Goal: Transaction & Acquisition: Purchase product/service

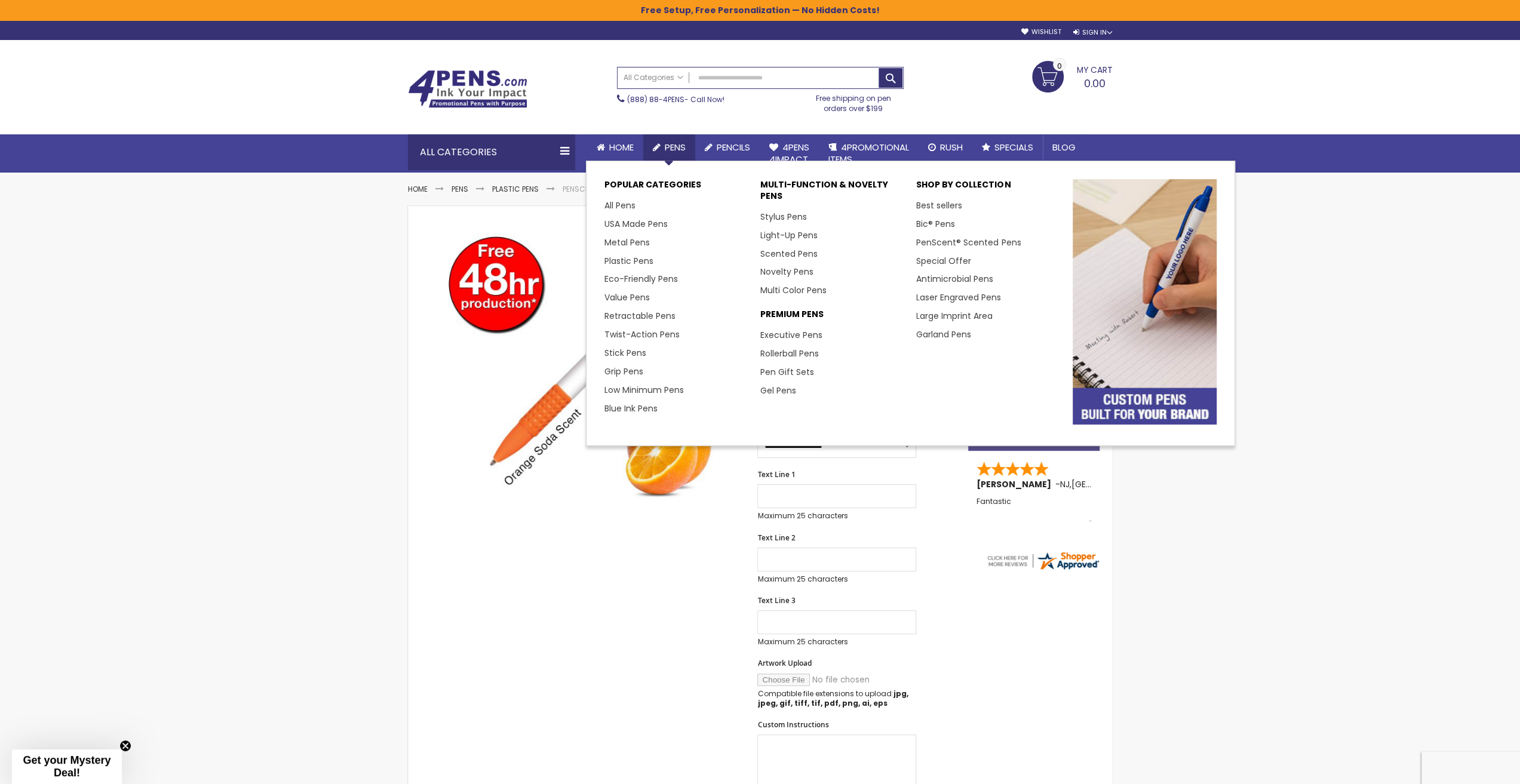
click at [691, 147] on link "Pens" at bounding box center [669, 147] width 52 height 26
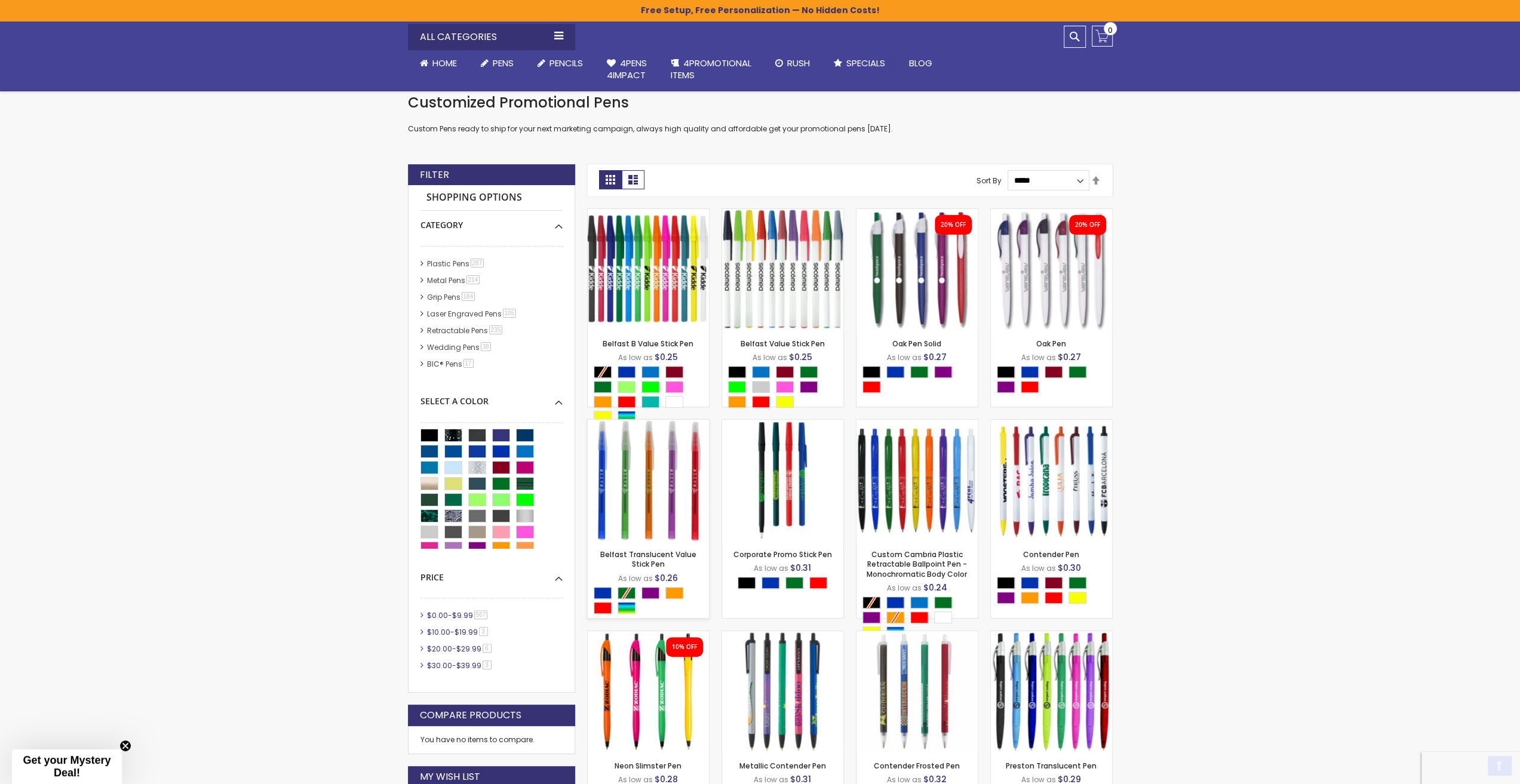
scroll to position [298, 0]
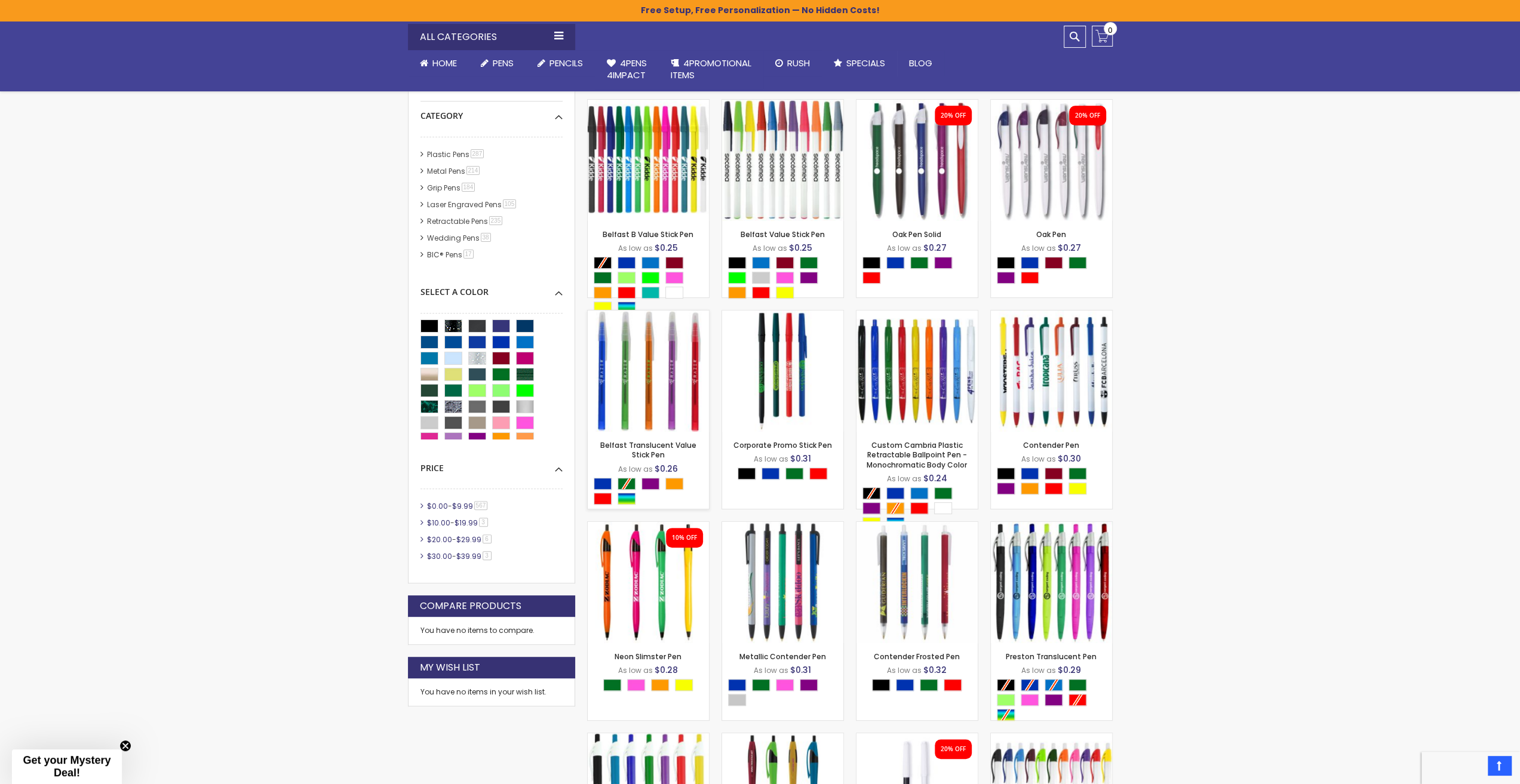
click at [661, 342] on img at bounding box center [648, 371] width 122 height 122
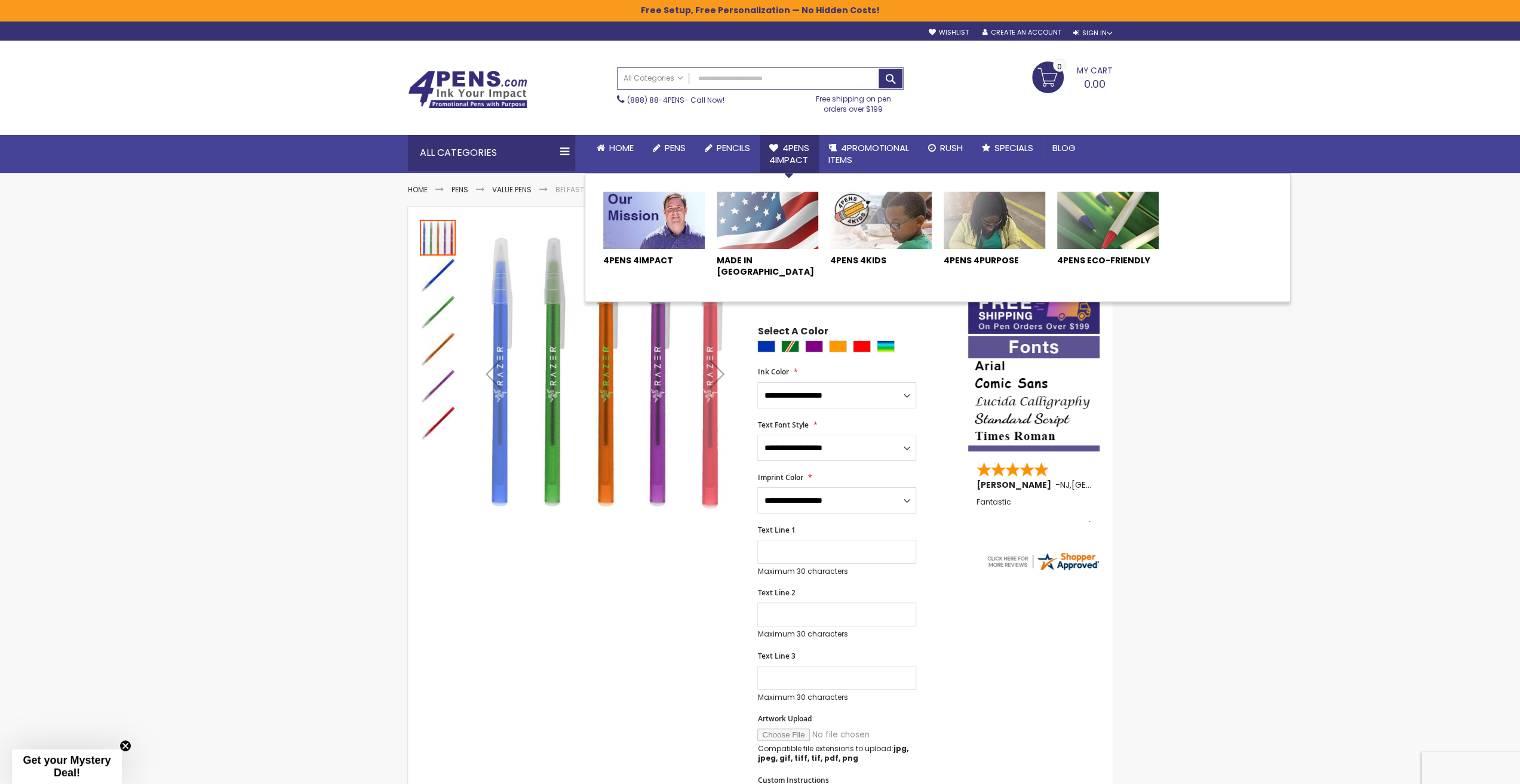
click at [783, 147] on span "4Pens 4impact" at bounding box center [789, 153] width 40 height 24
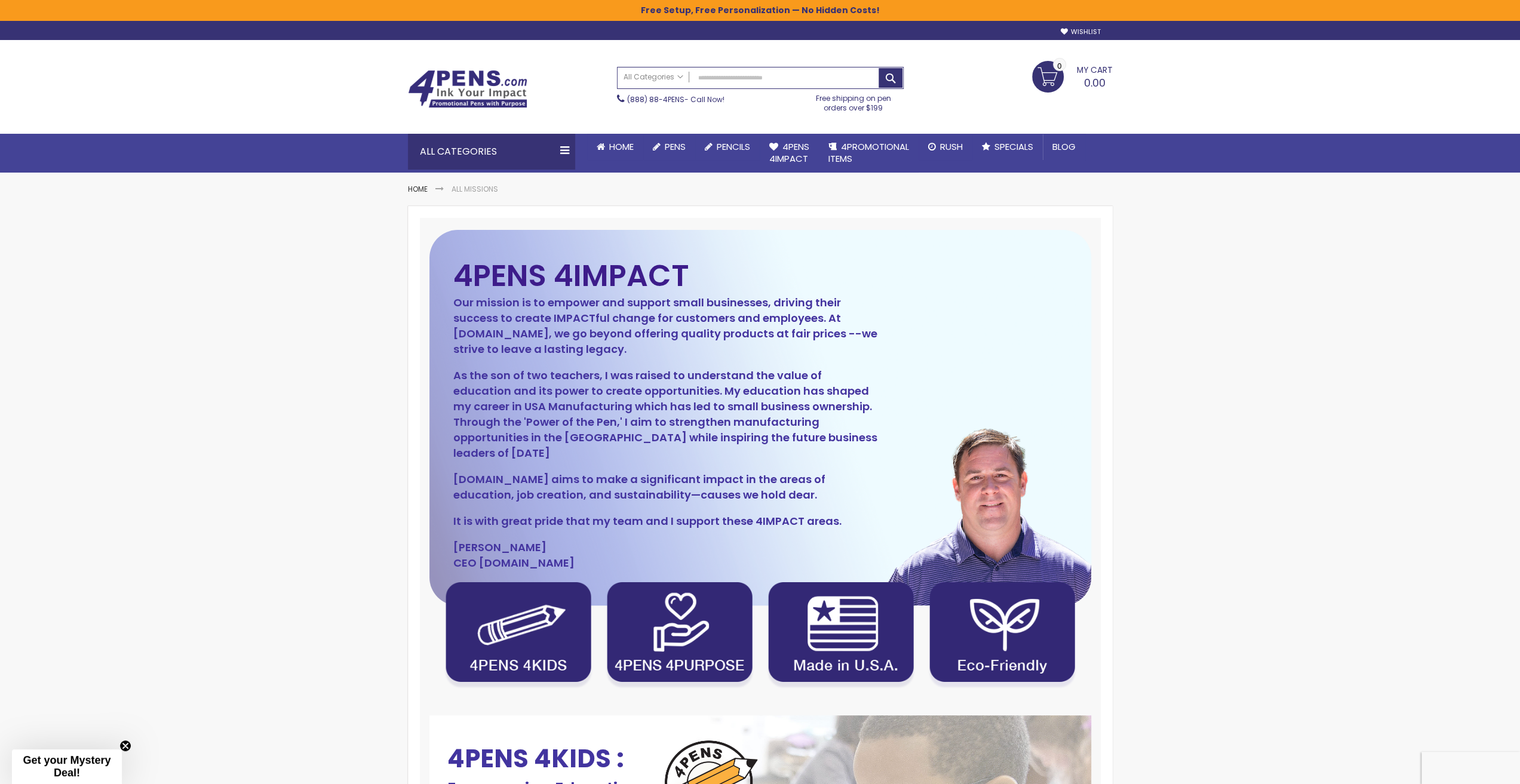
click at [489, 87] on img at bounding box center [468, 89] width 119 height 39
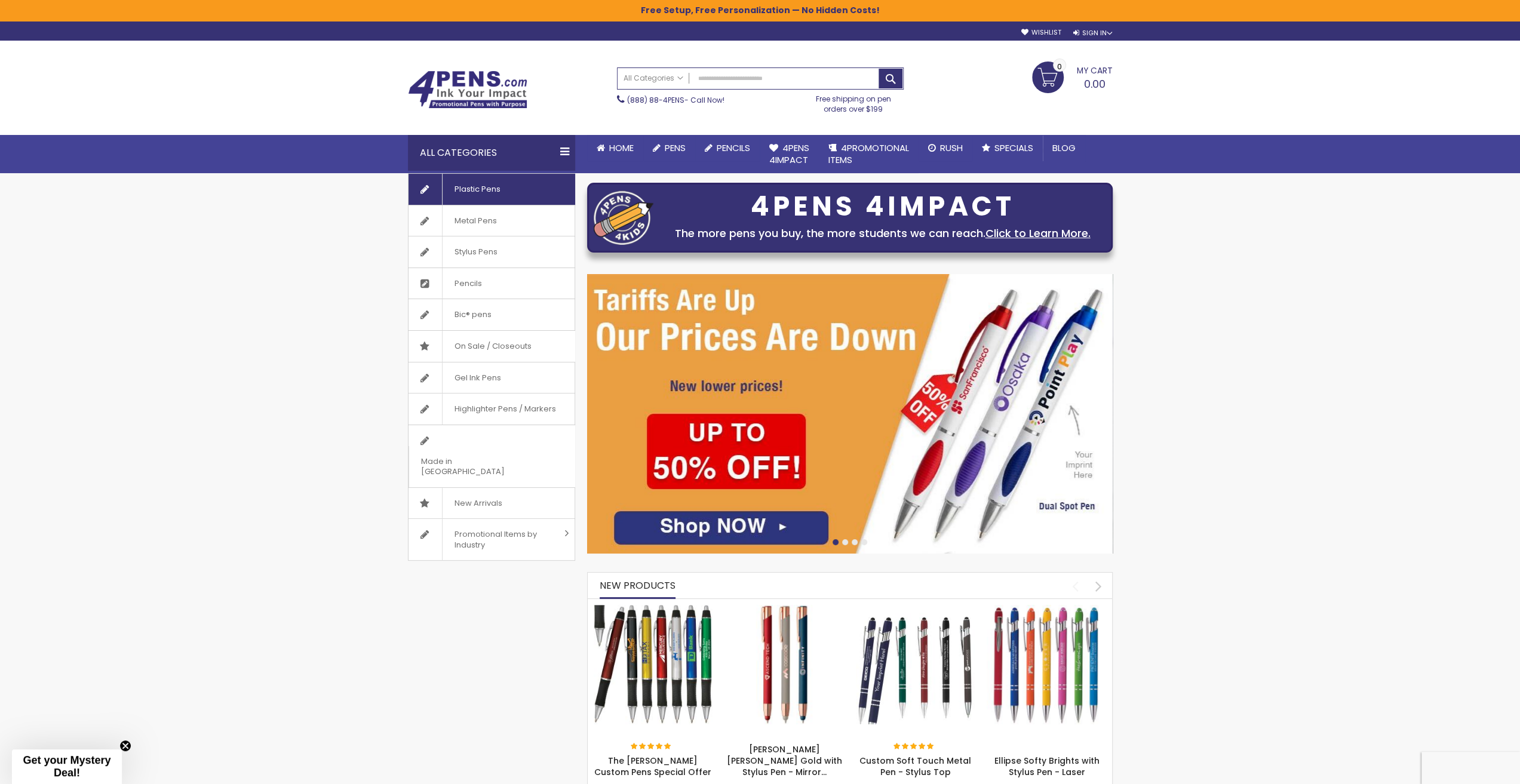
click at [505, 186] on span "Plastic Pens" at bounding box center [477, 189] width 70 height 31
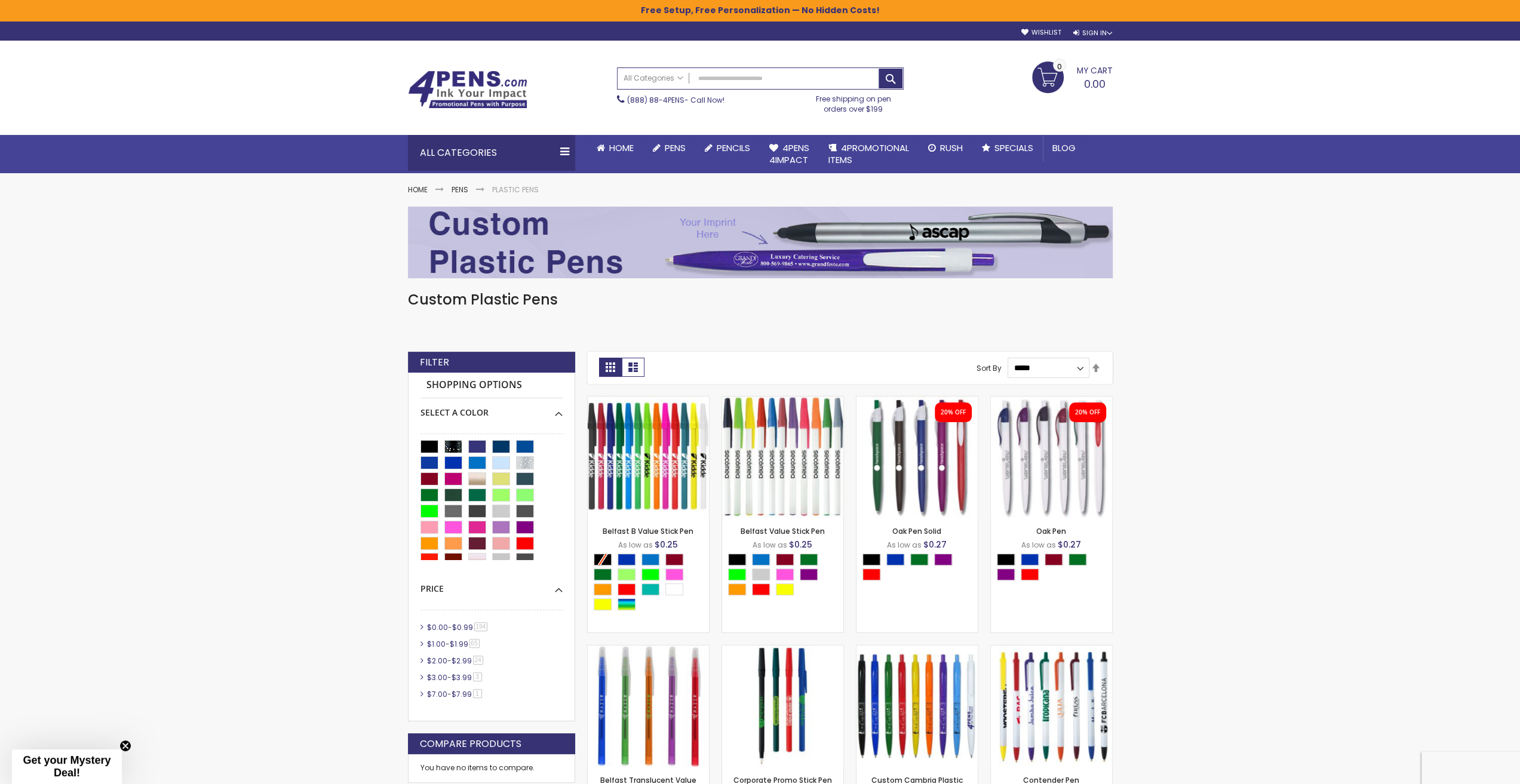
drag, startPoint x: 477, startPoint y: 372, endPoint x: 854, endPoint y: 295, distance: 384.8
click at [0, 0] on span "Gel Ink Pens" at bounding box center [0, 0] width 0 height 0
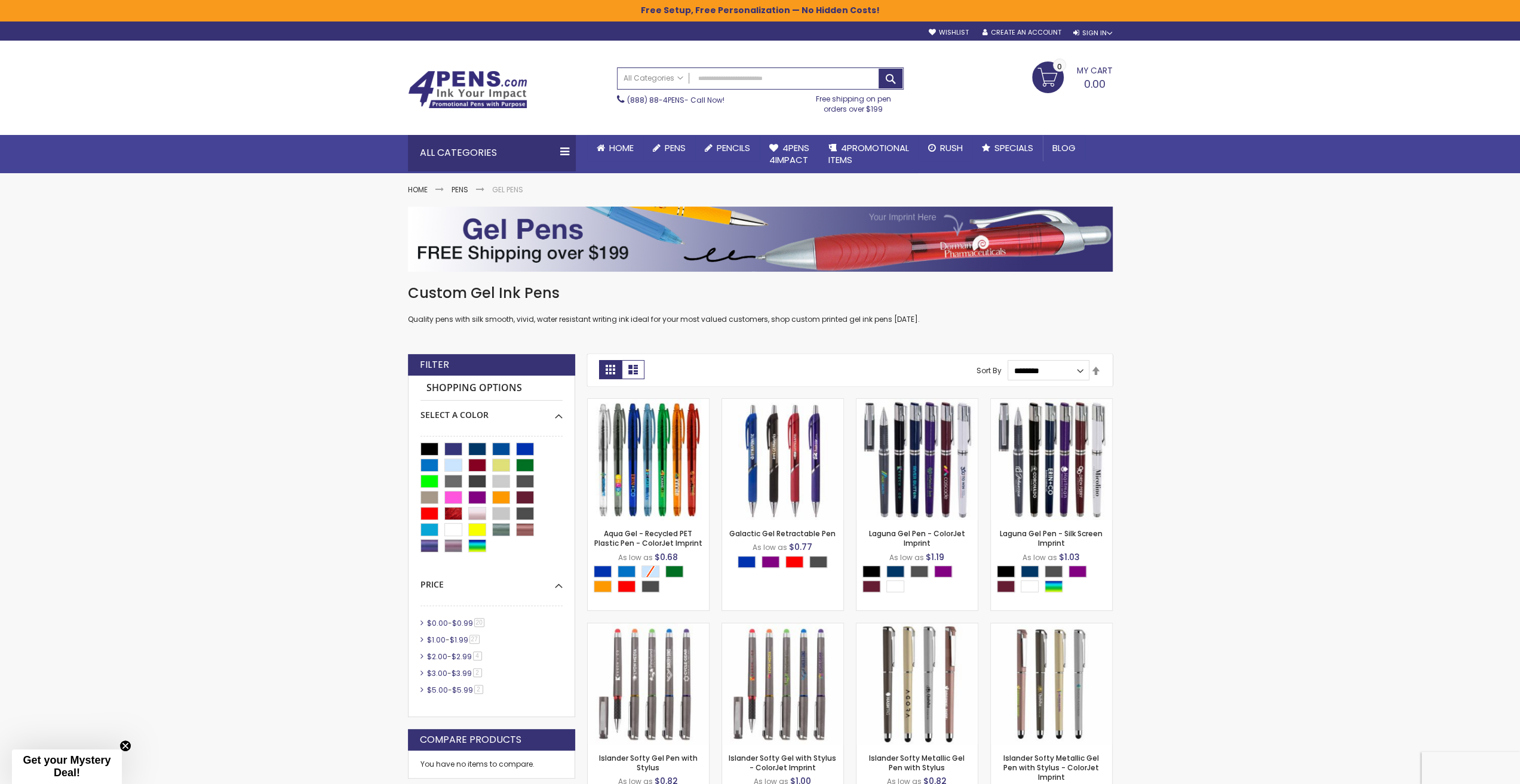
click at [767, 317] on div "Custom Gel Ink Pens Quality pens with silk smooth, vivid, water resistant writi…" at bounding box center [760, 304] width 705 height 42
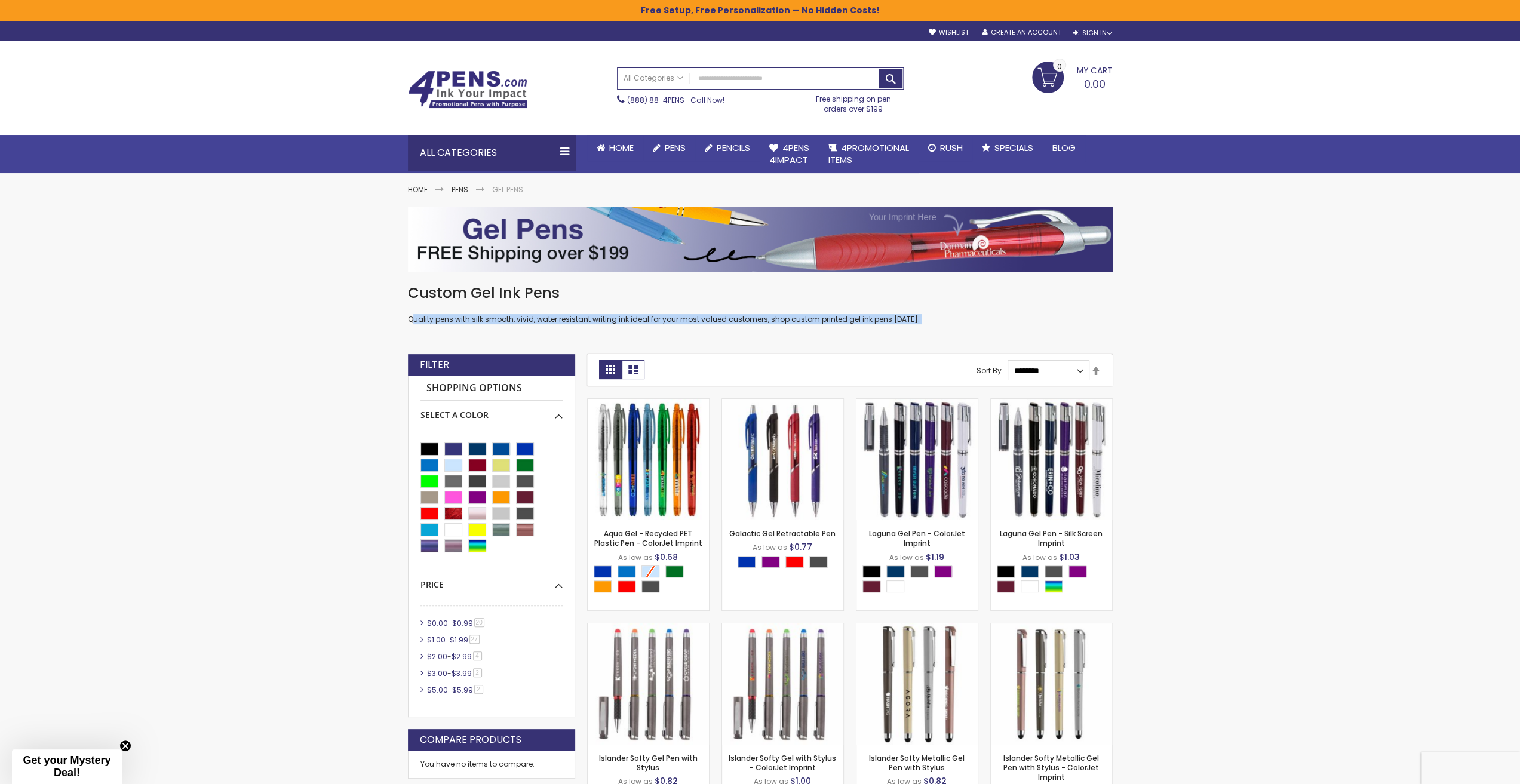
click at [767, 317] on div "Custom Gel Ink Pens Quality pens with silk smooth, vivid, water resistant writi…" at bounding box center [760, 304] width 705 height 42
click at [765, 318] on div "Custom Gel Ink Pens Quality pens with silk smooth, vivid, water resistant writi…" at bounding box center [760, 304] width 705 height 42
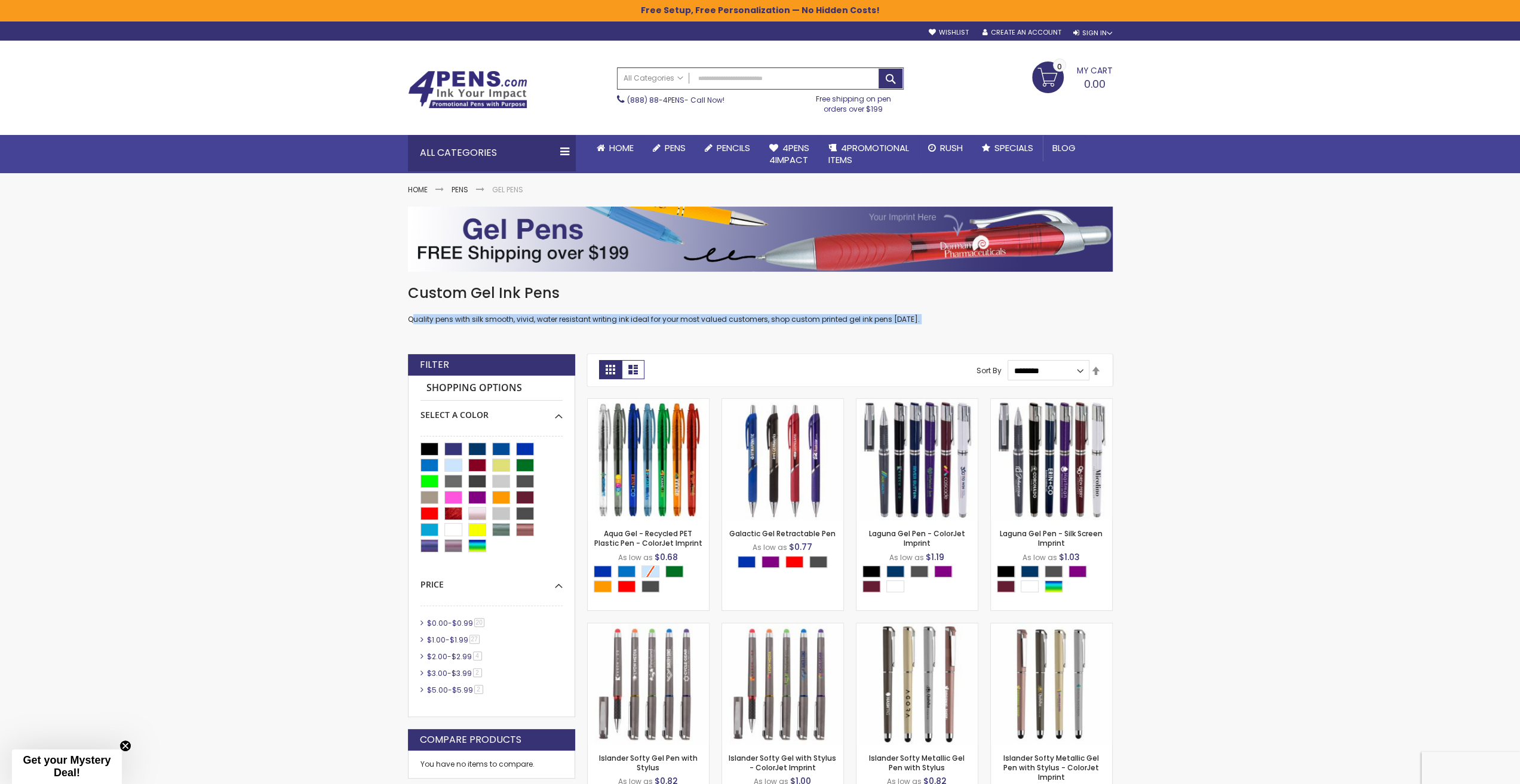
click at [729, 313] on div "Custom Gel Ink Pens Quality pens with silk smooth, vivid, water resistant writi…" at bounding box center [760, 304] width 705 height 42
